Goal: Find specific page/section

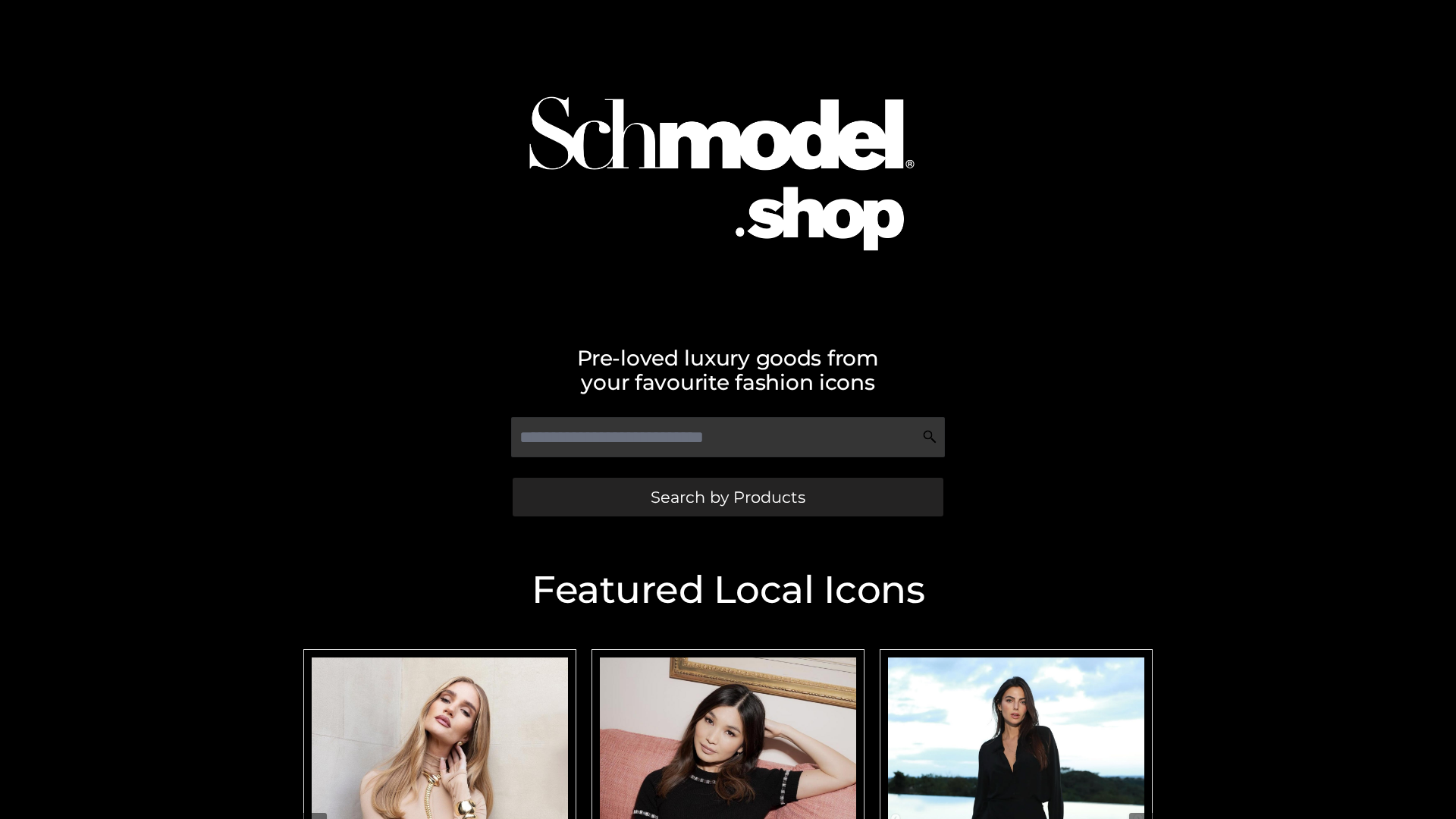
click at [727, 497] on span "Search by Products" at bounding box center [728, 497] width 155 height 16
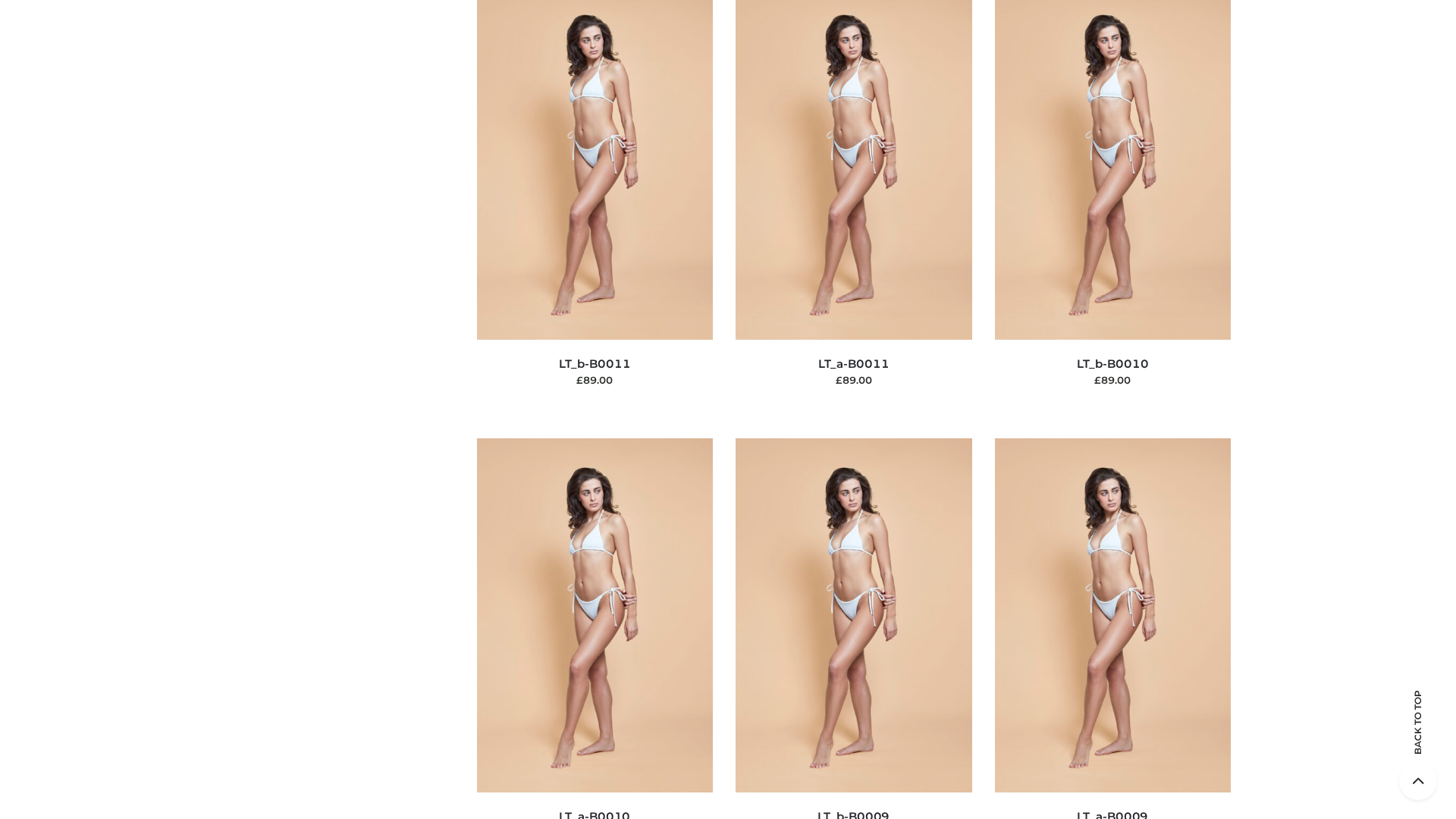
scroll to position [6813, 0]
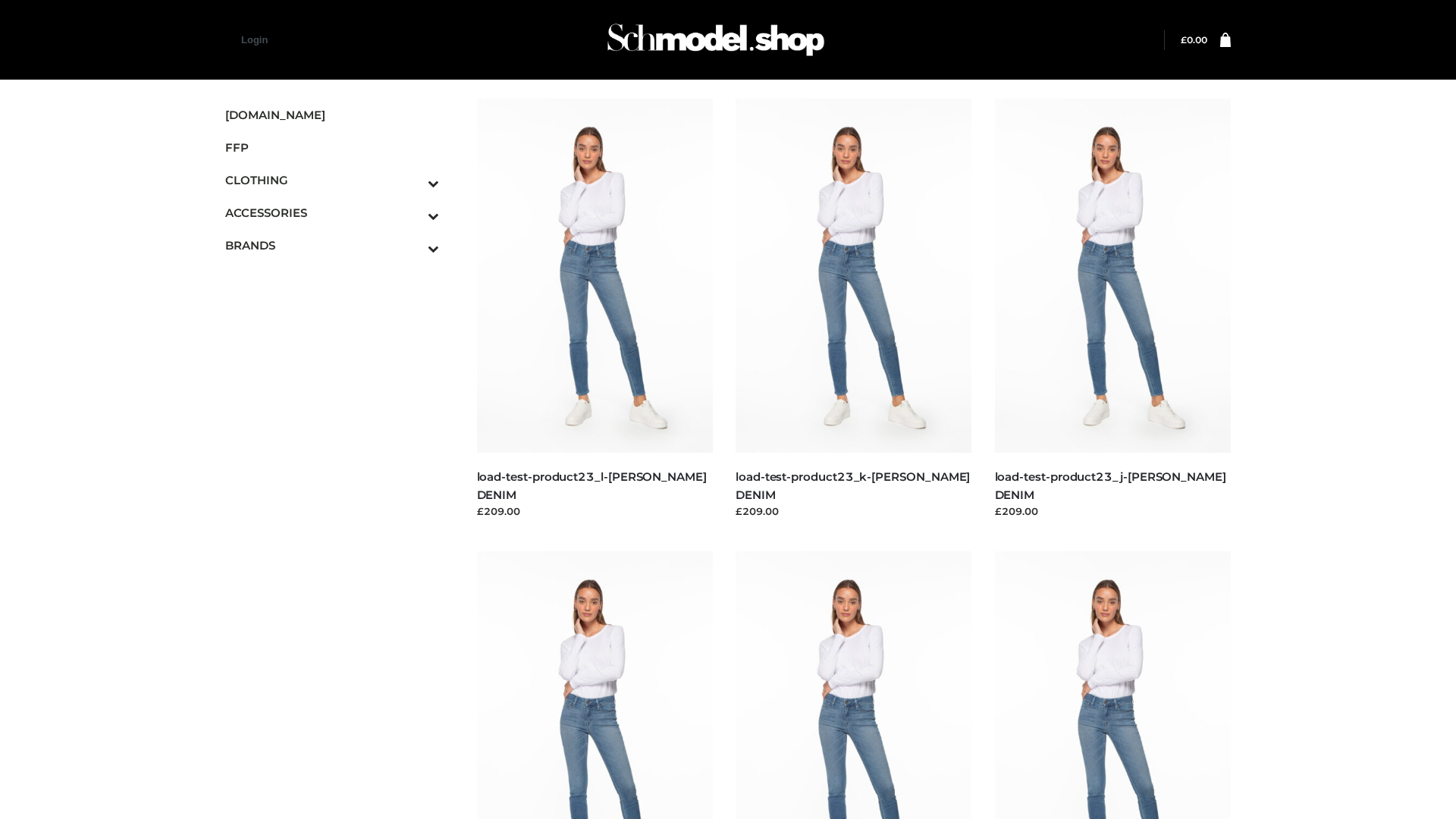
scroll to position [1331, 0]
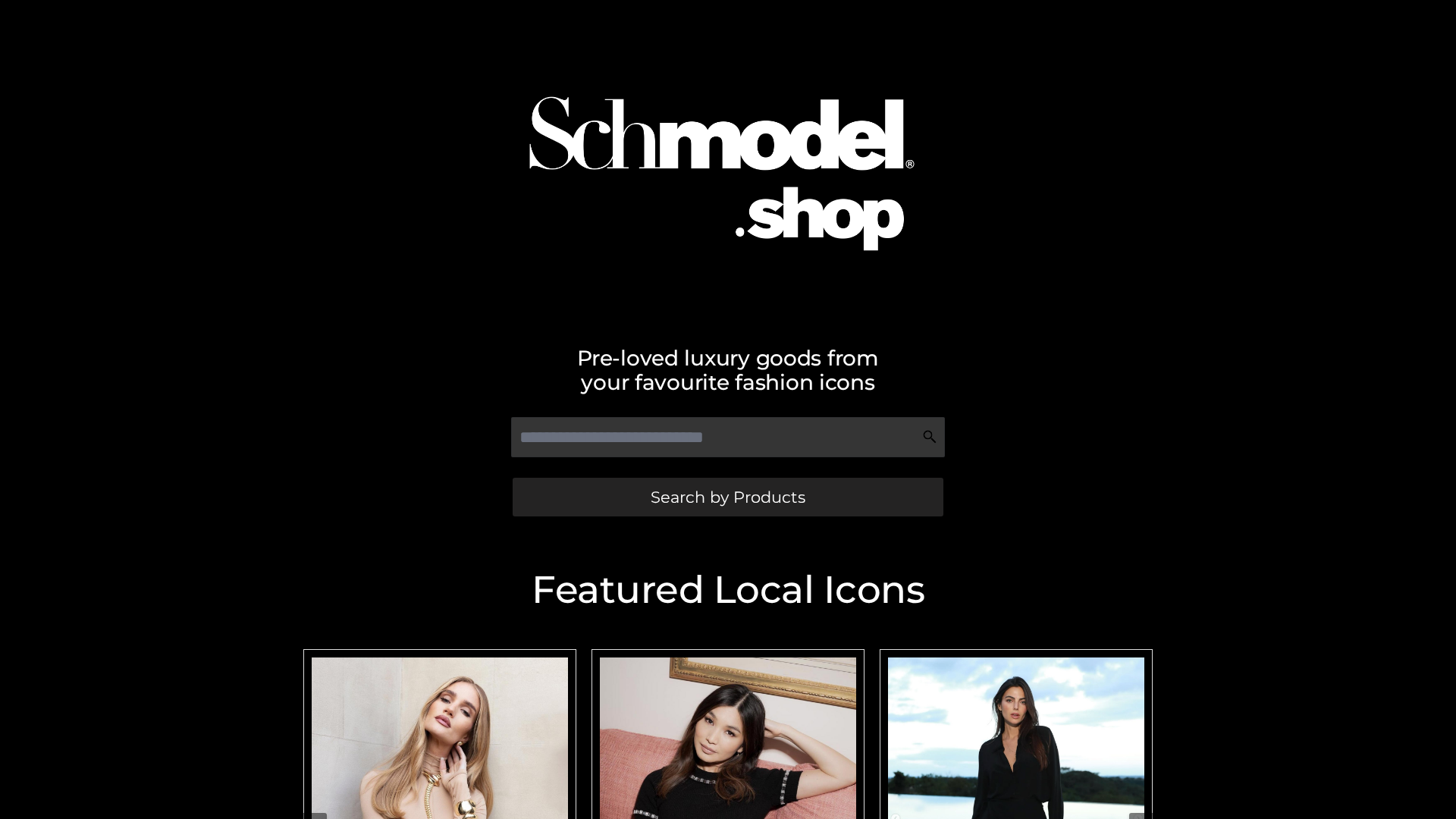
click at [727, 497] on span "Search by Products" at bounding box center [728, 497] width 155 height 16
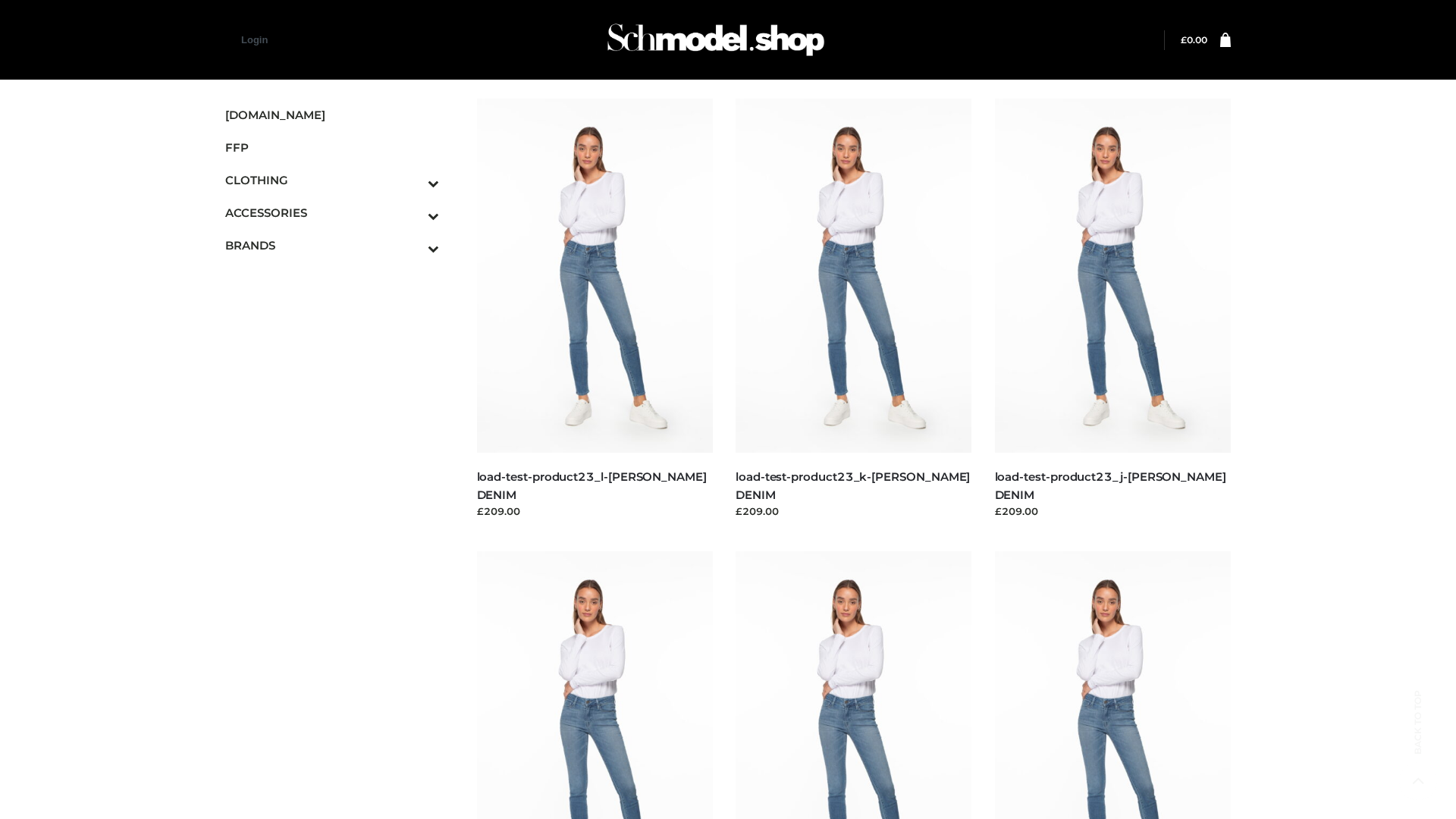
scroll to position [1331, 0]
